Goal: Find specific page/section: Find specific page/section

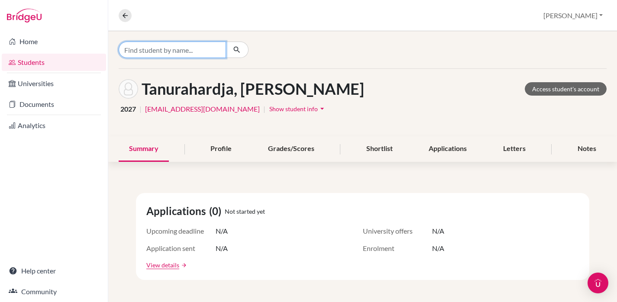
click at [178, 47] on input "Find student by name..." at bounding box center [172, 50] width 107 height 16
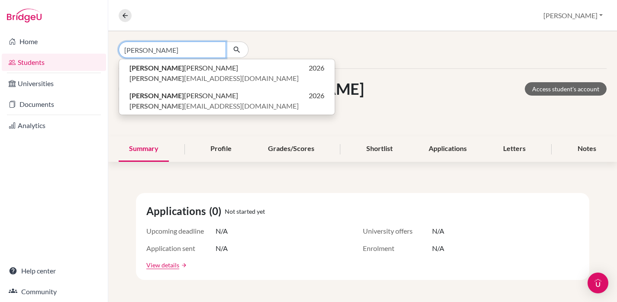
type input "[PERSON_NAME]"
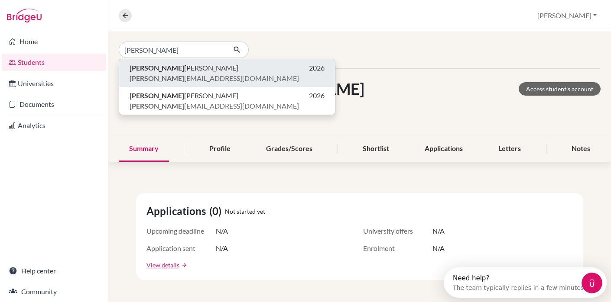
click button "[PERSON_NAME] Liong 2026 [PERSON_NAME] [EMAIL_ADDRESS][DOMAIN_NAME]" at bounding box center [227, 73] width 216 height 28
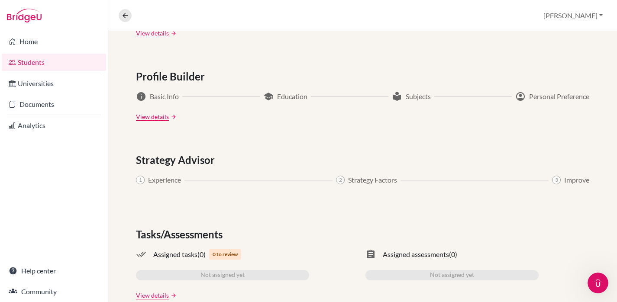
scroll to position [460, 0]
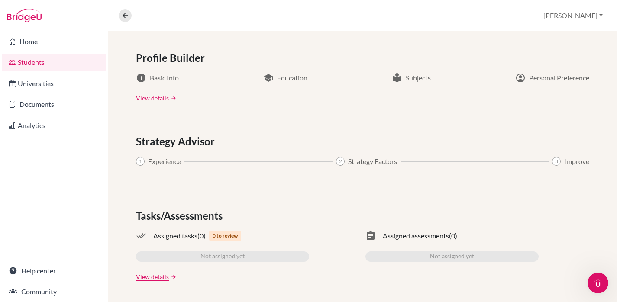
click at [357, 155] on div "Strategy Advisor 1 Experience 2 Strategy Factors 3 Improve" at bounding box center [363, 155] width 454 height 43
click at [200, 166] on div "1 Experience 2 Strategy Factors 3 Improve" at bounding box center [363, 161] width 454 height 10
click at [162, 276] on link "View details" at bounding box center [152, 276] width 33 height 9
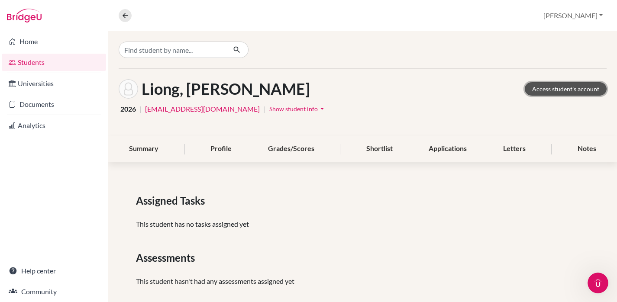
click at [545, 91] on link "Access student's account" at bounding box center [566, 88] width 82 height 13
